Goal: Task Accomplishment & Management: Manage account settings

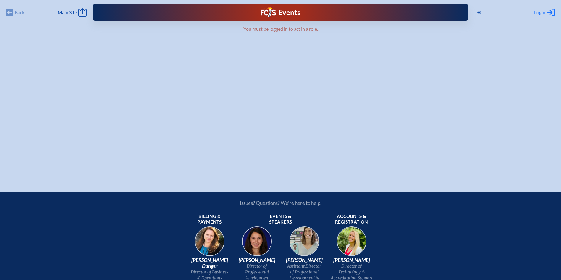
click at [540, 10] on span "Login" at bounding box center [539, 12] width 11 height 6
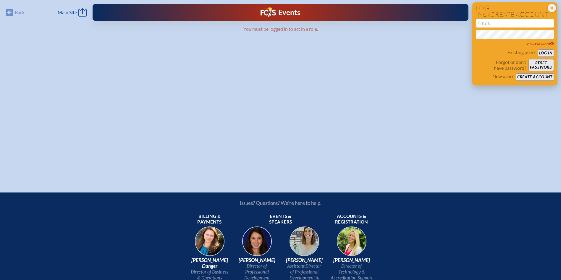
click at [489, 24] on input "email" at bounding box center [515, 23] width 78 height 8
type input "[EMAIL_ADDRESS][DOMAIN_NAME]"
click at [537, 49] on button "Log in" at bounding box center [545, 52] width 16 height 7
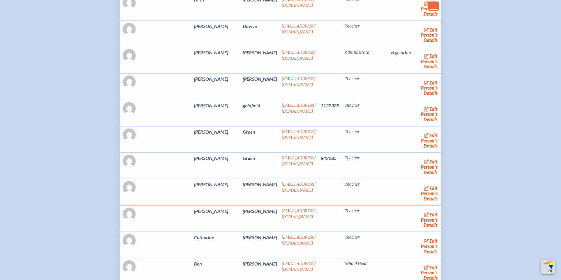
scroll to position [1507, 0]
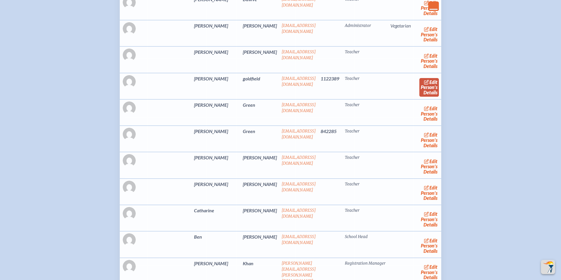
click at [419, 97] on link "edit Person’s Details" at bounding box center [429, 87] width 20 height 19
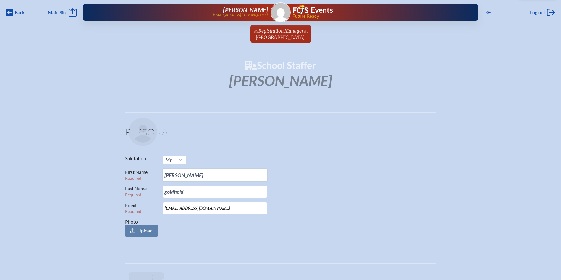
click at [186, 175] on input "[PERSON_NAME]" at bounding box center [215, 175] width 104 height 12
type input "[PERSON_NAME]"
type input "Goldfield"
click at [434, 161] on div "Salutation Ms. First Name Required [PERSON_NAME] Last Name Required [PERSON_NAM…" at bounding box center [280, 195] width 311 height 81
click at [286, 34] on span "at [GEOGRAPHIC_DATA]" at bounding box center [282, 33] width 52 height 13
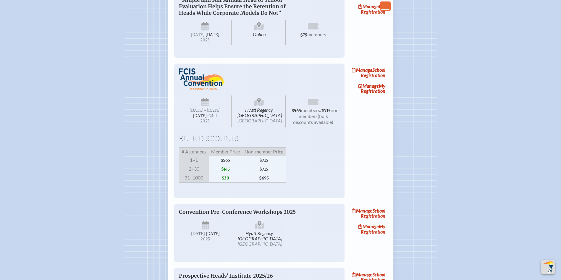
scroll to position [562, 0]
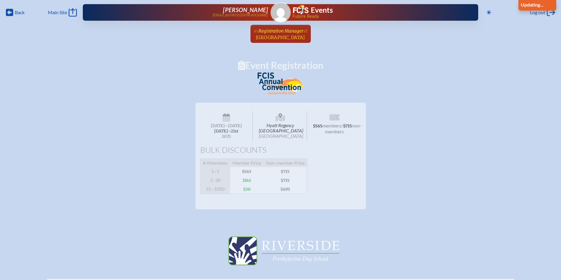
click at [283, 32] on span "Registration Manager" at bounding box center [280, 31] width 45 height 6
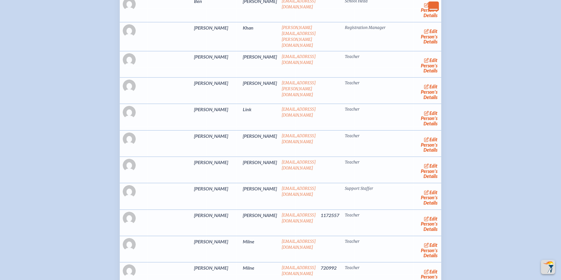
scroll to position [1803, 0]
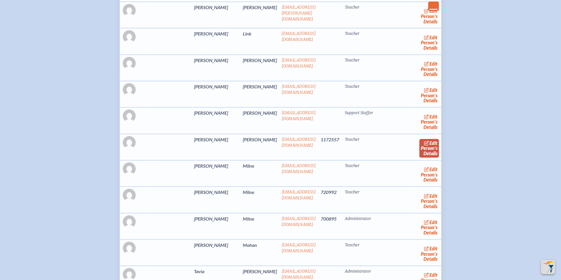
click at [419, 158] on link "edit Person’s Details" at bounding box center [429, 148] width 20 height 19
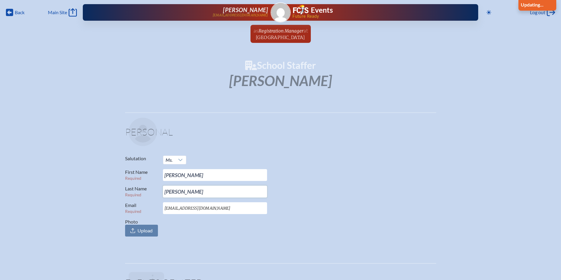
drag, startPoint x: 190, startPoint y: 193, endPoint x: 128, endPoint y: 180, distance: 63.9
click at [136, 185] on div "Salutation Ms. First Name Required [PERSON_NAME] Last Name Required [PERSON_NAM…" at bounding box center [280, 195] width 311 height 81
type input "[PERSON_NAME]"
click at [360, 192] on p "Last Name Required [PERSON_NAME]" at bounding box center [278, 192] width 306 height 12
click at [274, 34] on span "at [GEOGRAPHIC_DATA]" at bounding box center [282, 33] width 52 height 13
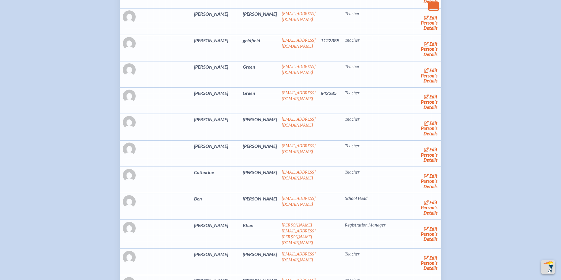
scroll to position [1537, 0]
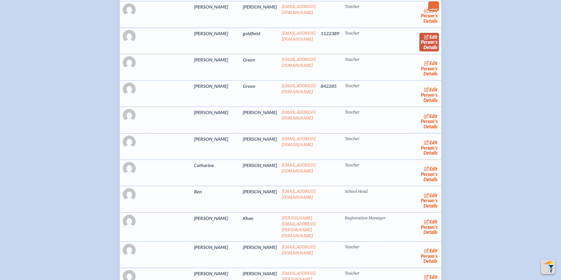
click at [419, 51] on link "edit Person’s Details" at bounding box center [429, 42] width 20 height 19
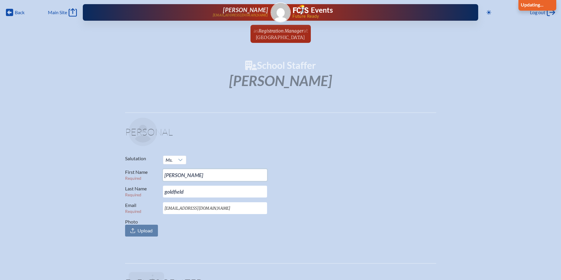
click at [179, 176] on input "[PERSON_NAME]" at bounding box center [215, 175] width 104 height 12
type input "[PERSON_NAME]"
type input "Goldfield"
click at [314, 164] on p "Salutation Ms." at bounding box center [278, 159] width 306 height 9
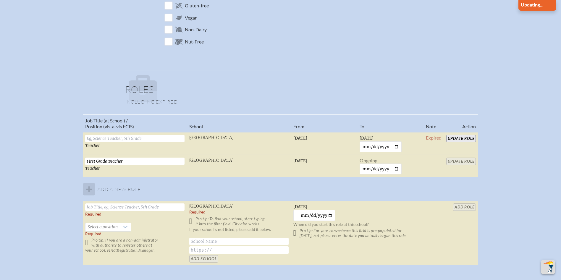
scroll to position [355, 0]
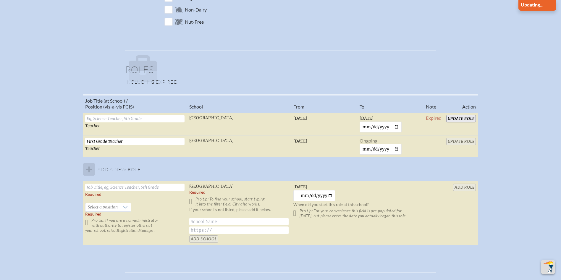
drag, startPoint x: 458, startPoint y: 120, endPoint x: 492, endPoint y: 134, distance: 36.5
click at [493, 133] on div "Job Title (at School) / Position (vis-a-vis FCIS) School From To Note Action Te…" at bounding box center [280, 172] width 550 height 156
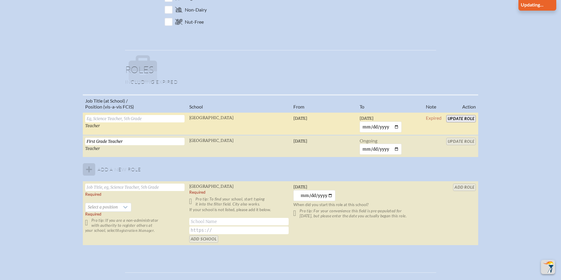
click at [109, 118] on input "text" at bounding box center [134, 118] width 99 height 7
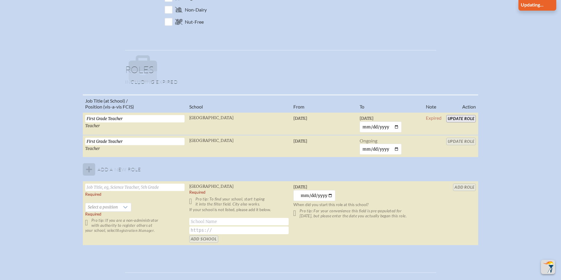
type input "First Grade Teacher"
click at [505, 106] on div "Job Title (at School) / Position (vis-a-vis FCIS) School From To Note Action Fi…" at bounding box center [280, 172] width 550 height 156
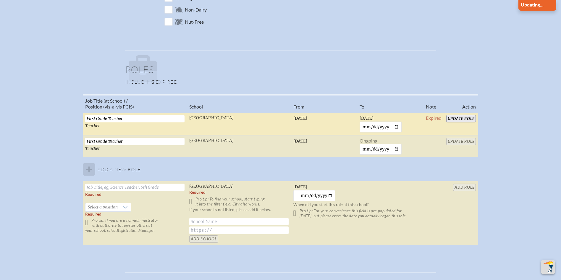
drag, startPoint x: 386, startPoint y: 128, endPoint x: 356, endPoint y: 123, distance: 30.8
click at [356, 123] on tr "First Grade Teacher Teacher [GEOGRAPHIC_DATA] [DATE] [DATE] [DATE] Expired Upda…" at bounding box center [280, 123] width 395 height 23
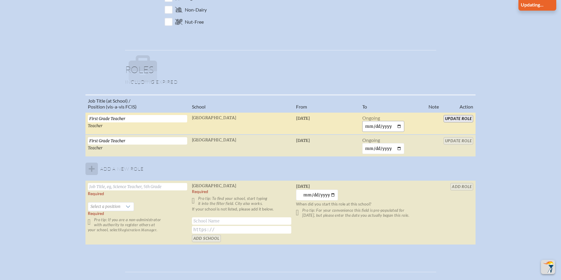
click at [390, 125] on input "date" at bounding box center [383, 126] width 42 height 11
click at [377, 124] on input "date" at bounding box center [383, 126] width 42 height 11
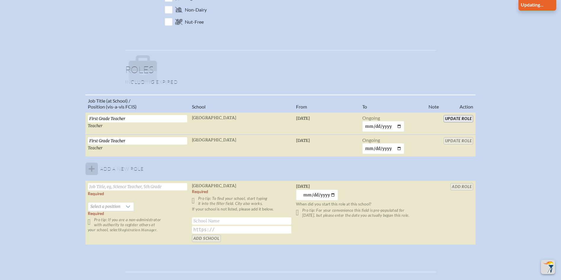
drag, startPoint x: 416, startPoint y: 57, endPoint x: 415, endPoint y: 53, distance: 4.0
click at [415, 53] on fieldset "Roles Including expired Job Title (at School) / Position (vis-a-vis FCIS) Schoo…" at bounding box center [280, 151] width 311 height 203
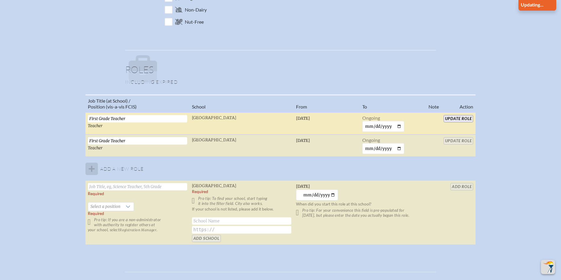
click at [452, 118] on input "Update Role" at bounding box center [458, 118] width 30 height 7
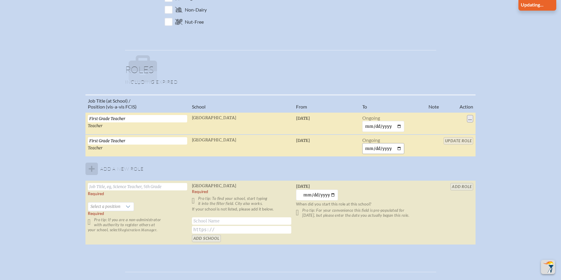
click at [368, 148] on input "date" at bounding box center [383, 148] width 42 height 11
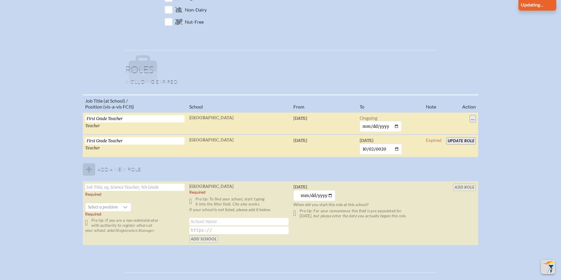
type input "0200-10-02"
type input "[DATE]"
click at [457, 138] on input "Update Role" at bounding box center [461, 140] width 30 height 7
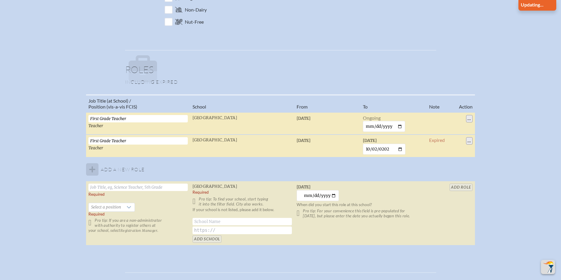
type input "[PERSON_NAME]"
type input "goldfield"
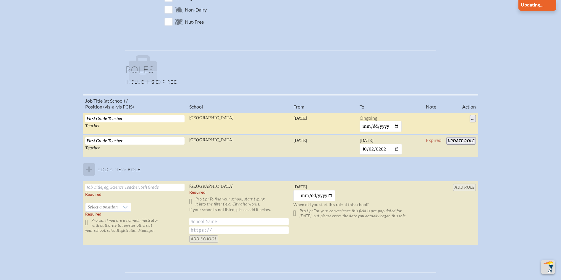
click at [515, 98] on div "Job Title (at School) / Position (vis-a-vis FCIS) School From To Note Action Fi…" at bounding box center [280, 172] width 550 height 156
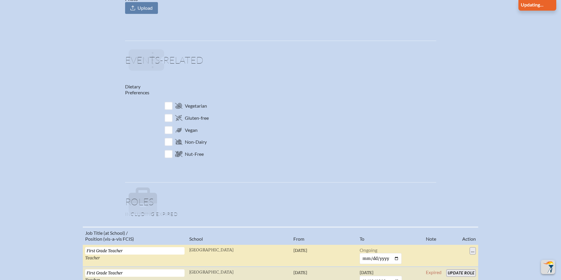
scroll to position [414, 0]
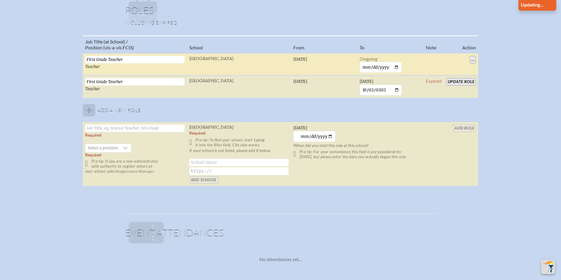
click at [457, 81] on input "Update Role" at bounding box center [461, 81] width 30 height 7
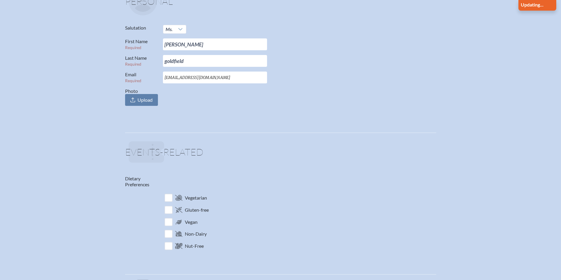
scroll to position [0, 0]
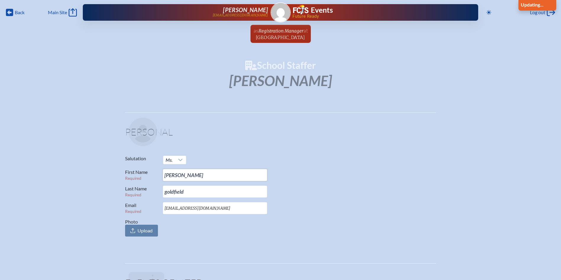
drag, startPoint x: 178, startPoint y: 177, endPoint x: 150, endPoint y: 173, distance: 28.4
click at [150, 174] on p "First Name Required [PERSON_NAME]" at bounding box center [278, 175] width 306 height 12
type input "[PERSON_NAME]"
type input "Goldfield"
click at [344, 189] on p "Last Name Required [PERSON_NAME]" at bounding box center [278, 192] width 306 height 12
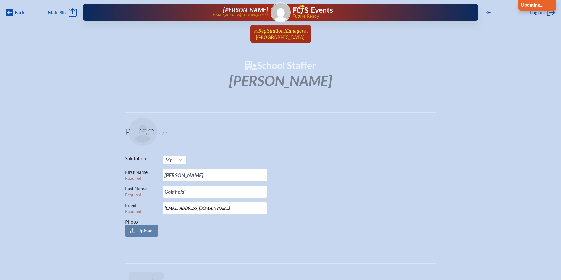
click at [299, 31] on span "Registration Manager" at bounding box center [280, 31] width 45 height 6
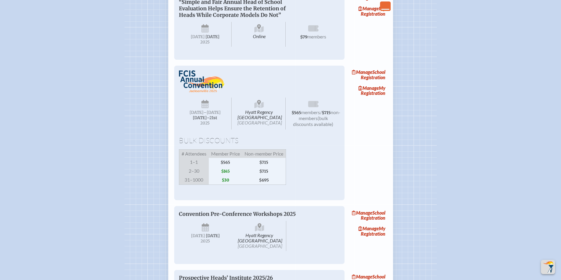
scroll to position [502, 0]
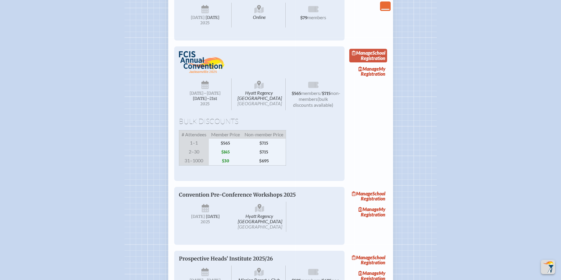
click at [380, 62] on link "Manage School Registration" at bounding box center [368, 56] width 38 height 14
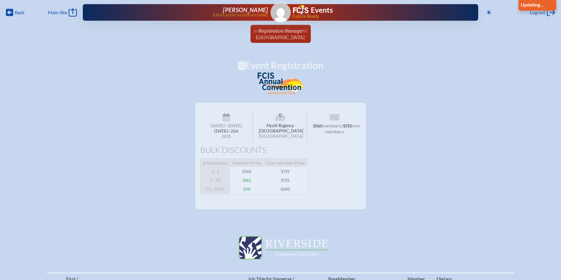
drag, startPoint x: 267, startPoint y: 32, endPoint x: 400, endPoint y: 44, distance: 132.9
click at [267, 32] on span "Registration Manager" at bounding box center [280, 31] width 45 height 6
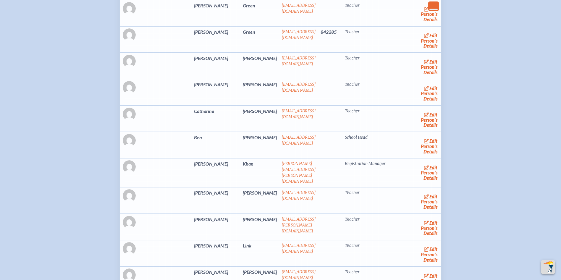
scroll to position [1419, 0]
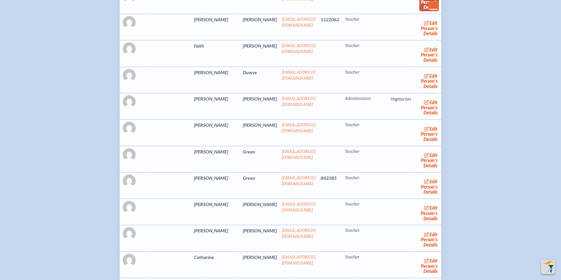
click at [419, 11] on link "edit Person’s Details" at bounding box center [429, 2] width 20 height 19
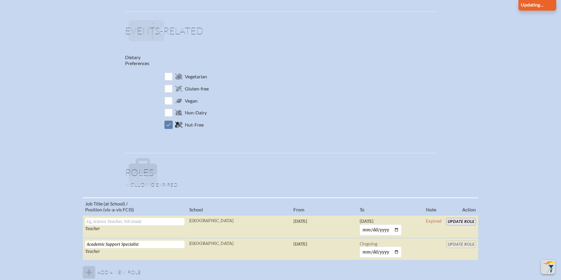
scroll to position [266, 0]
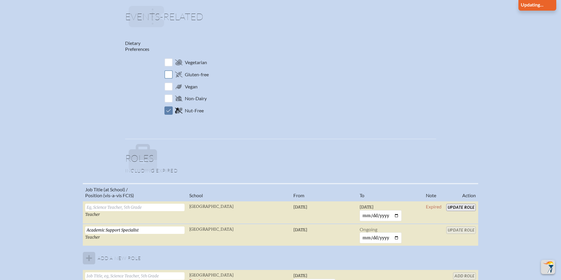
click at [165, 75] on input "checkbox" at bounding box center [168, 74] width 10 height 10
checkbox input "true"
drag, startPoint x: 168, startPoint y: 110, endPoint x: 270, endPoint y: 105, distance: 102.1
click at [168, 109] on input "checkbox" at bounding box center [168, 110] width 10 height 10
checkbox input "false"
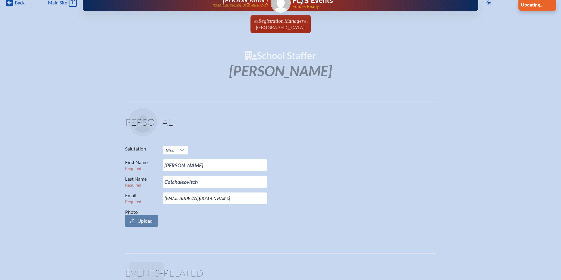
scroll to position [0, 0]
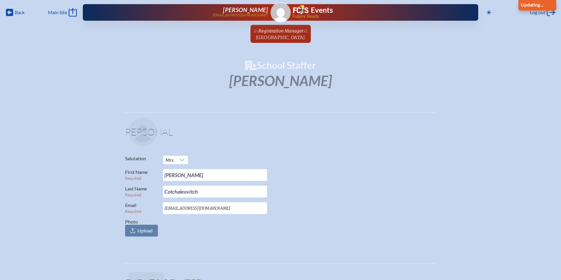
drag, startPoint x: 269, startPoint y: 33, endPoint x: 495, endPoint y: 11, distance: 227.4
click at [269, 33] on span "Registration Manager" at bounding box center [280, 31] width 45 height 6
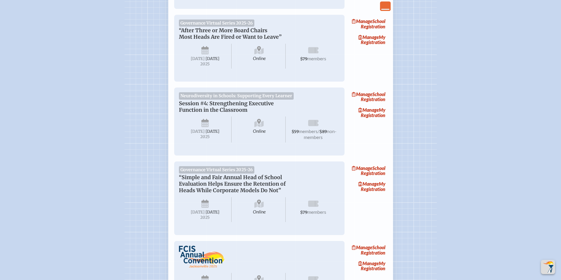
scroll to position [443, 0]
